Goal: Information Seeking & Learning: Find specific fact

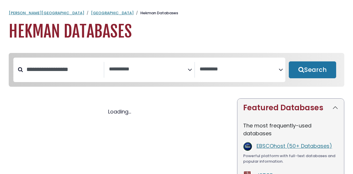
select select "Database Subject Filter"
select select "Database Vendors Filter"
select select "Database Subject Filter"
select select "Database Vendors Filter"
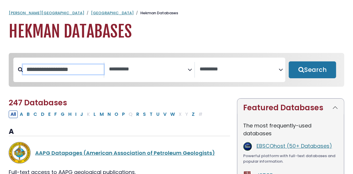
click at [64, 71] on input "Search database by title or keyword" at bounding box center [63, 70] width 81 height 10
type input "*****"
click at [289, 61] on button "Search" at bounding box center [312, 69] width 47 height 17
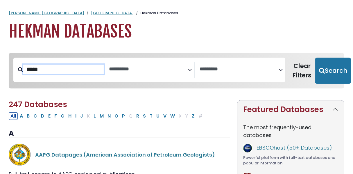
select select "Database Subject Filter"
select select "Database Vendors Filter"
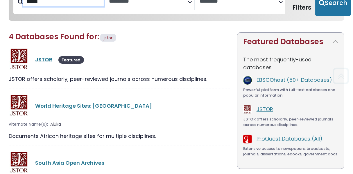
scroll to position [69, 0]
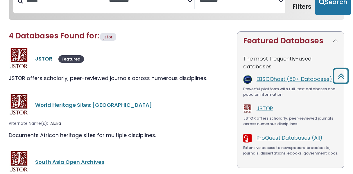
click at [43, 59] on link "JSTOR" at bounding box center [43, 58] width 17 height 7
